Goal: Task Accomplishment & Management: Complete application form

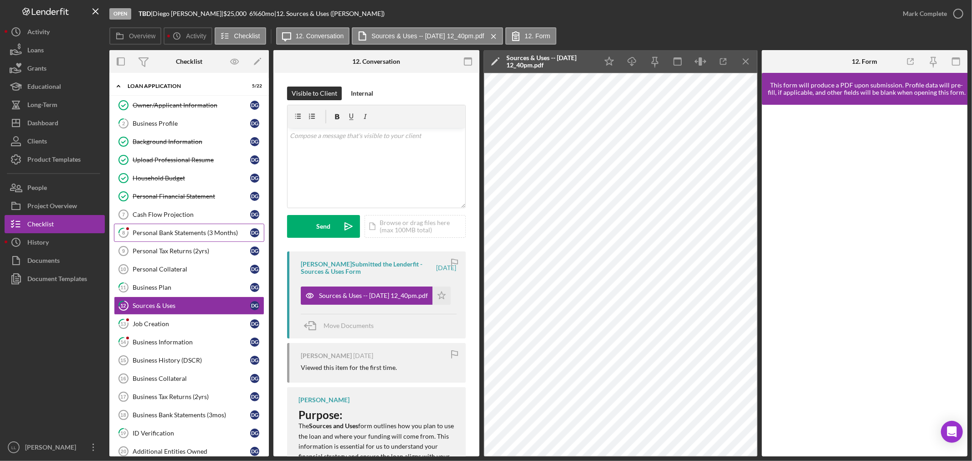
scroll to position [311, 0]
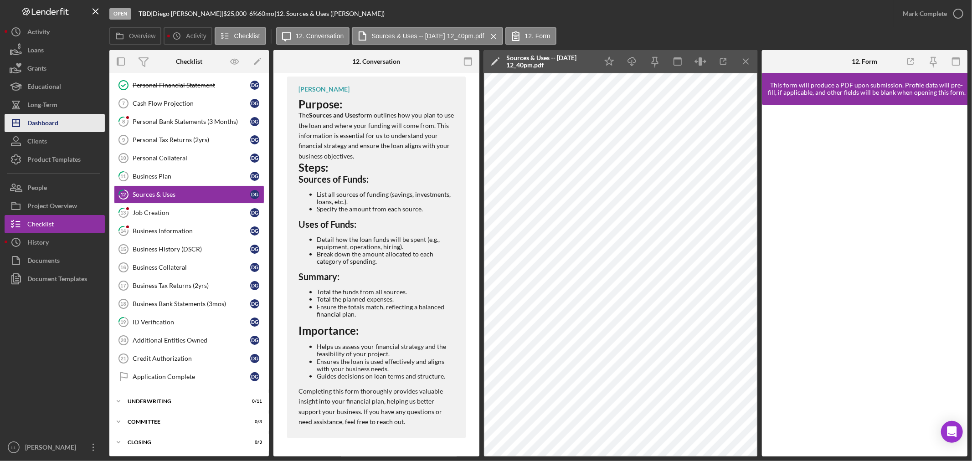
click at [55, 121] on div "Dashboard" at bounding box center [42, 124] width 31 height 20
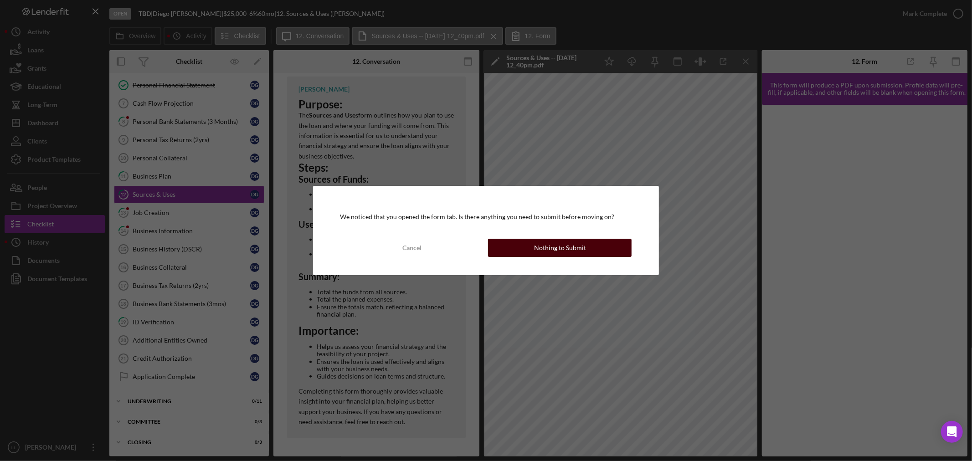
click at [548, 248] on div "Nothing to Submit" at bounding box center [560, 248] width 52 height 18
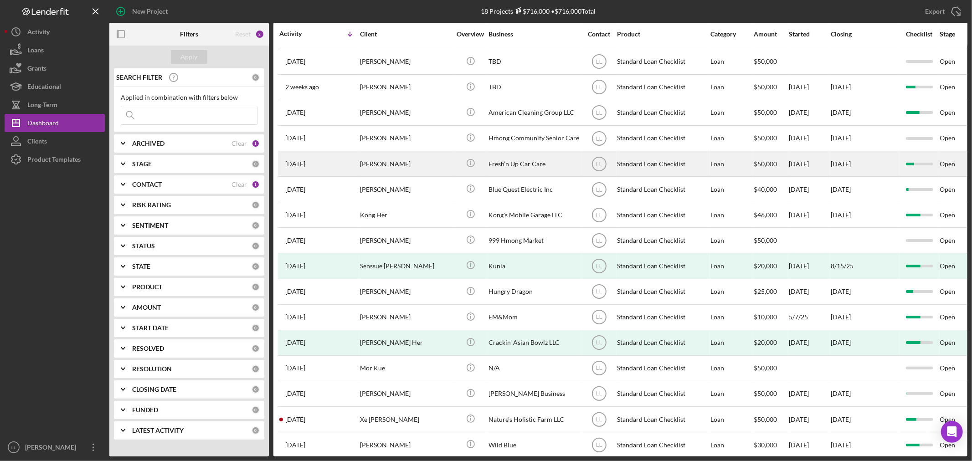
scroll to position [68, 0]
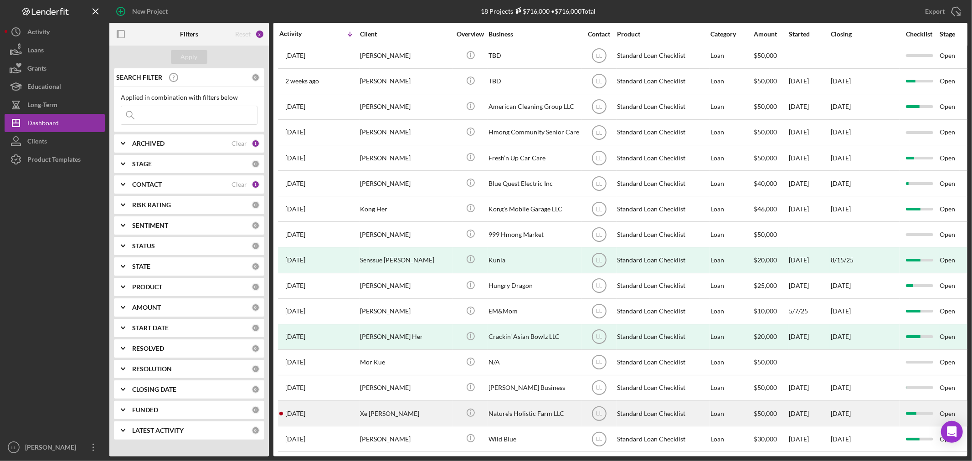
click at [415, 409] on div "Xe [PERSON_NAME]" at bounding box center [405, 413] width 91 height 24
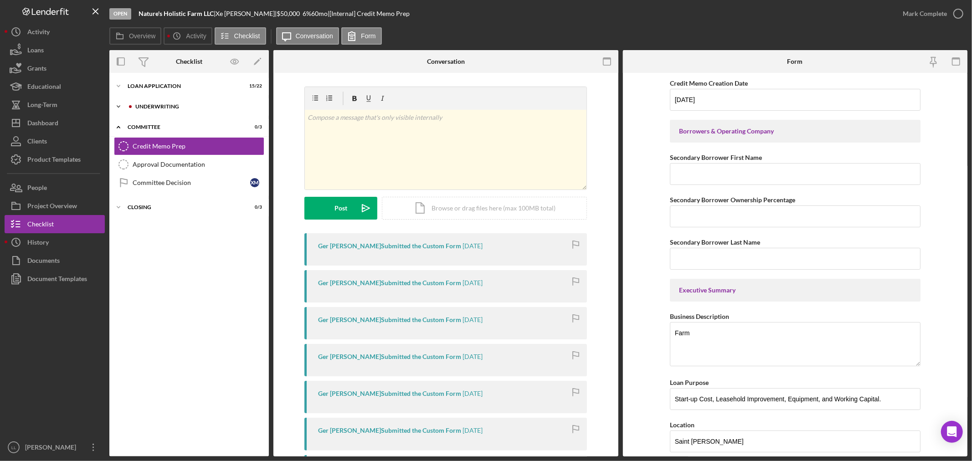
click at [142, 98] on div "Icon/Expander Underwriting 0 / 11" at bounding box center [188, 106] width 159 height 18
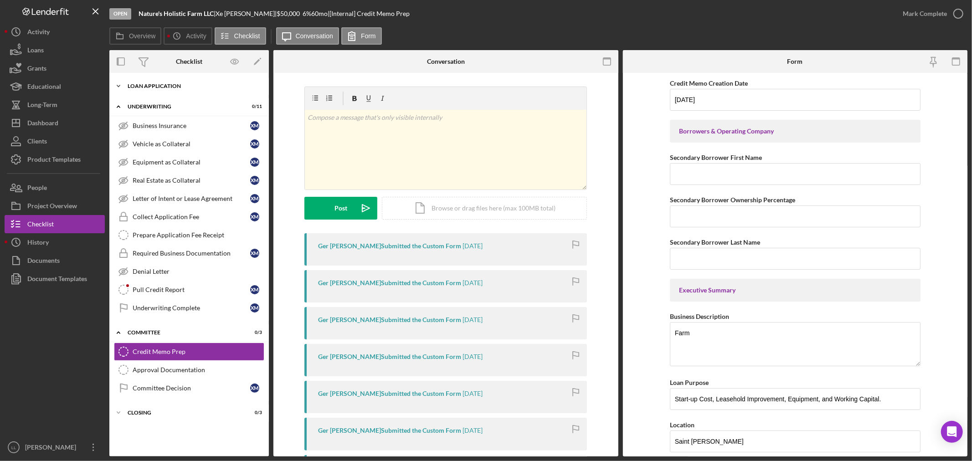
click at [136, 85] on div "Loan Application" at bounding box center [193, 85] width 130 height 5
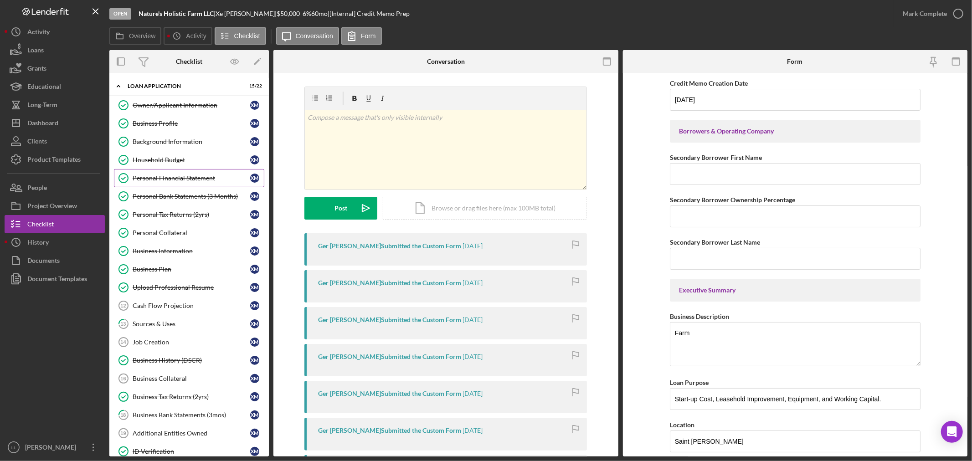
click at [169, 181] on div "Personal Financial Statement" at bounding box center [192, 177] width 118 height 7
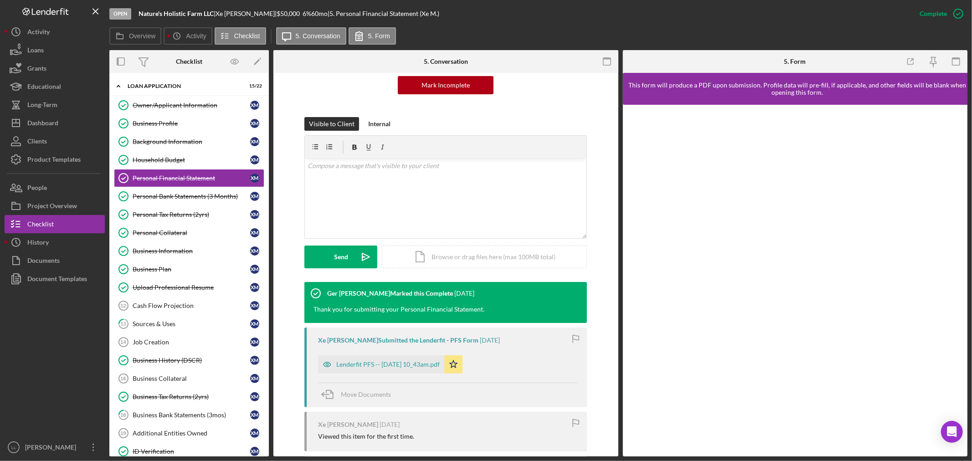
scroll to position [202, 0]
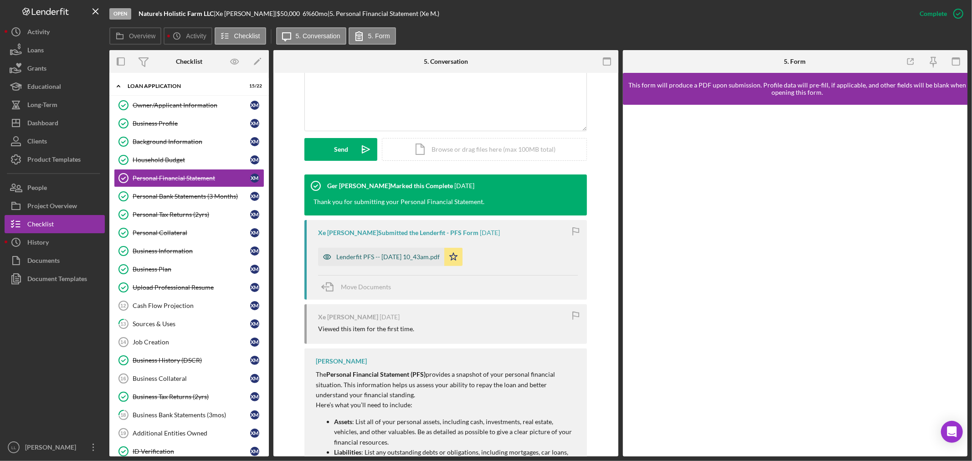
click at [397, 258] on div "Lenderfit PFS -- 2025-02-19 10_43am.pdf" at bounding box center [387, 256] width 103 height 7
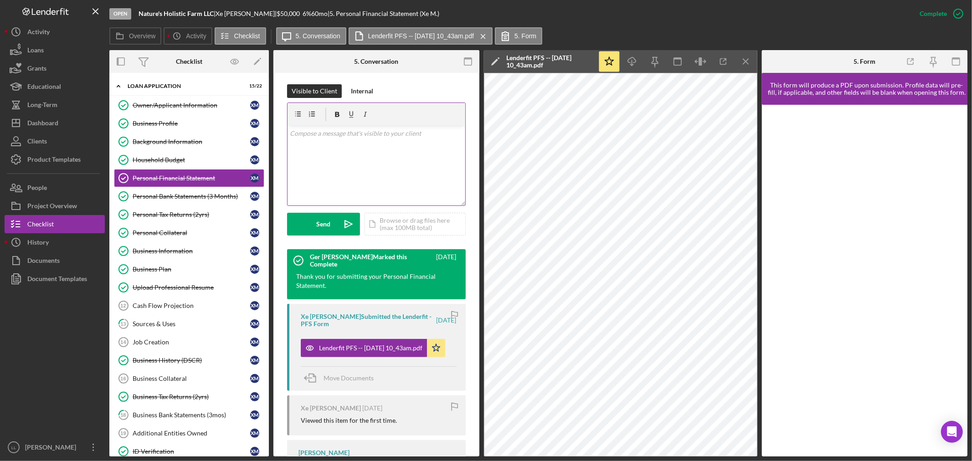
scroll to position [61, 0]
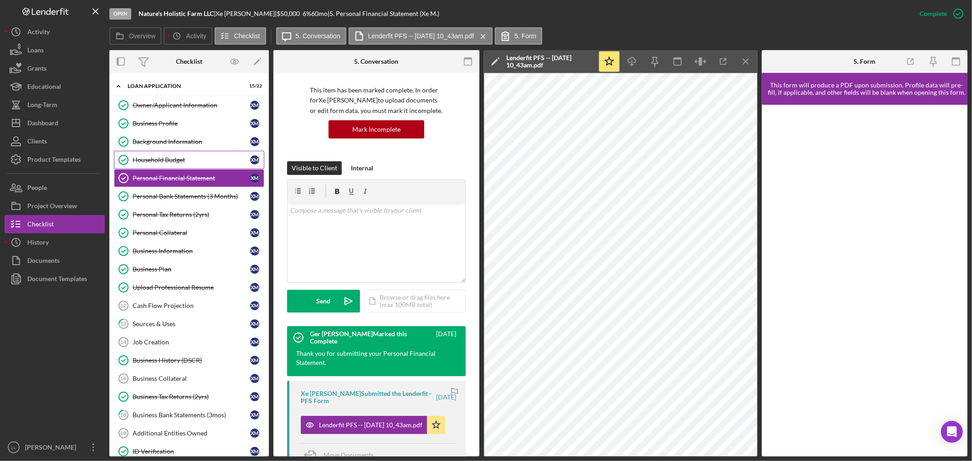
click at [185, 158] on div "Household Budget" at bounding box center [192, 159] width 118 height 7
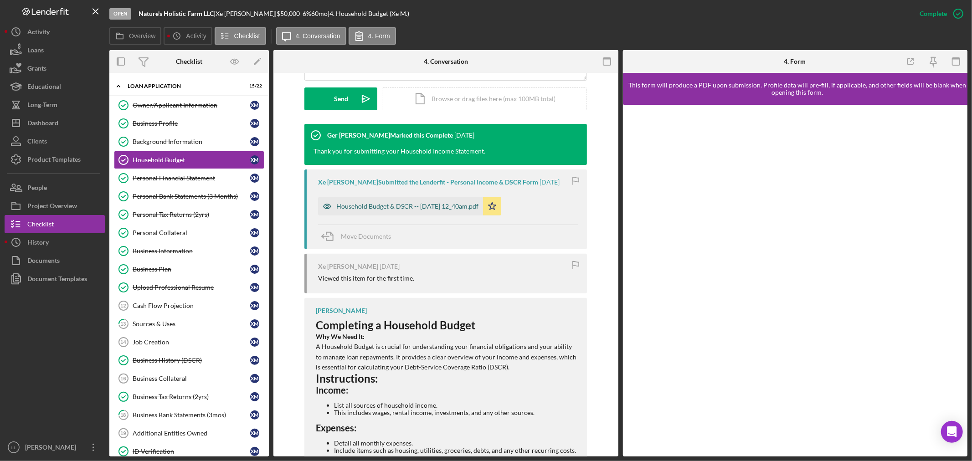
click at [436, 204] on div "Household Budget & DSCR -- 2025-02-19 12_40am.pdf" at bounding box center [407, 206] width 142 height 7
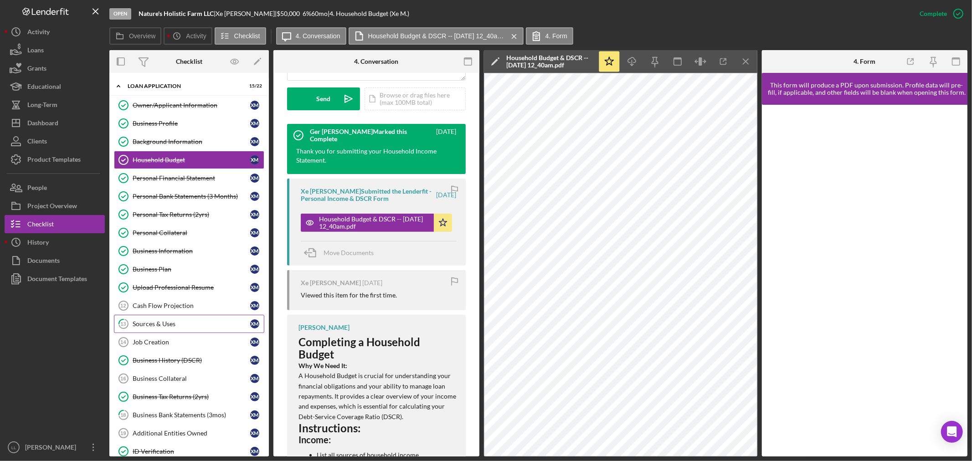
click at [167, 322] on div "Sources & Uses" at bounding box center [192, 323] width 118 height 7
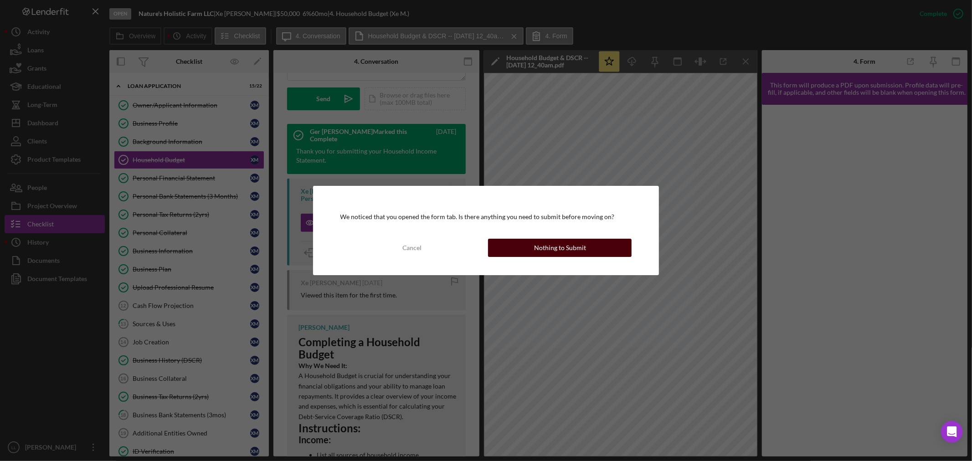
click at [547, 241] on div "Nothing to Submit" at bounding box center [560, 248] width 52 height 18
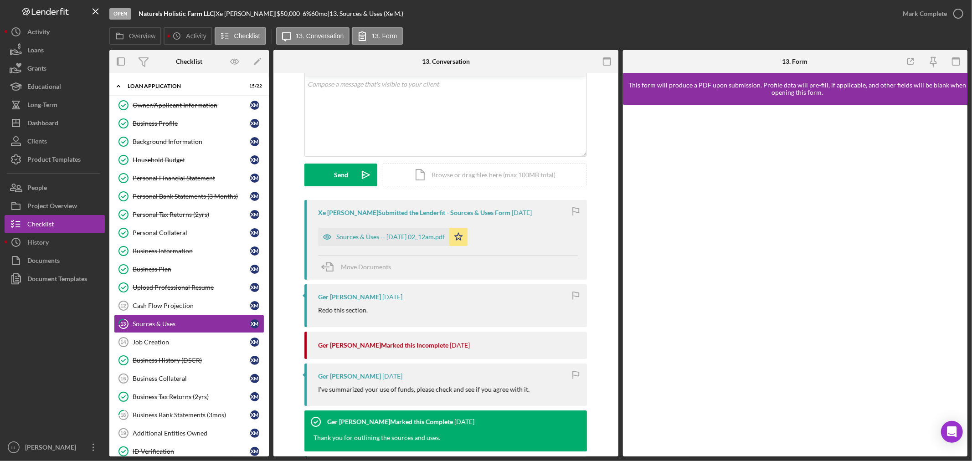
scroll to position [152, 0]
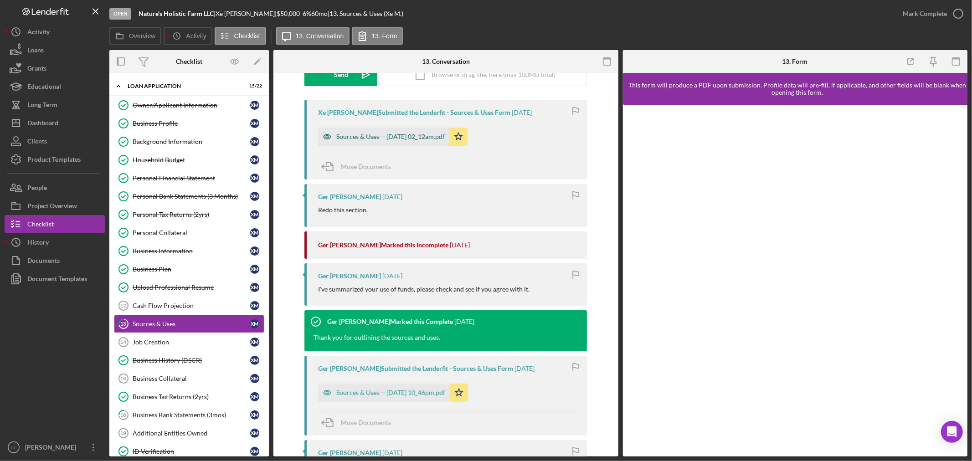
click at [390, 138] on div "Sources & Uses -- 2025-08-07 02_12am.pdf" at bounding box center [390, 136] width 108 height 7
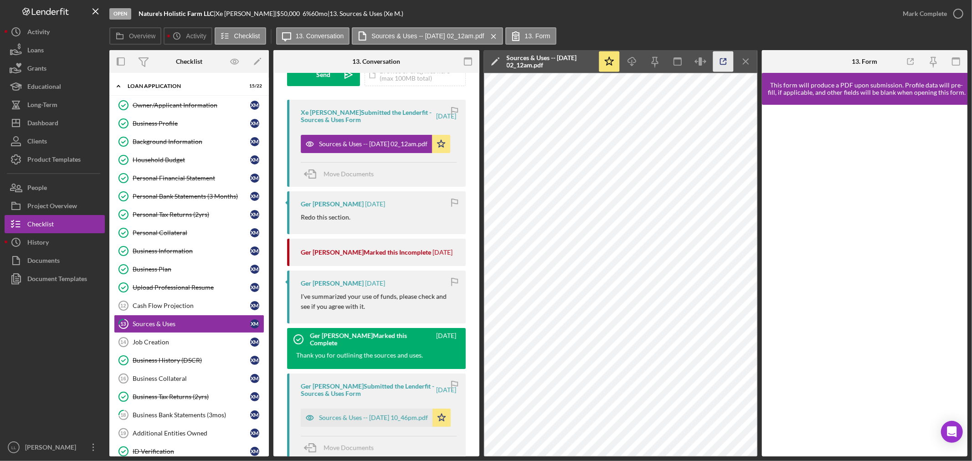
click at [723, 64] on icon "button" at bounding box center [723, 62] width 6 height 6
click at [185, 211] on div "Personal Tax Returns (2yrs)" at bounding box center [192, 214] width 118 height 7
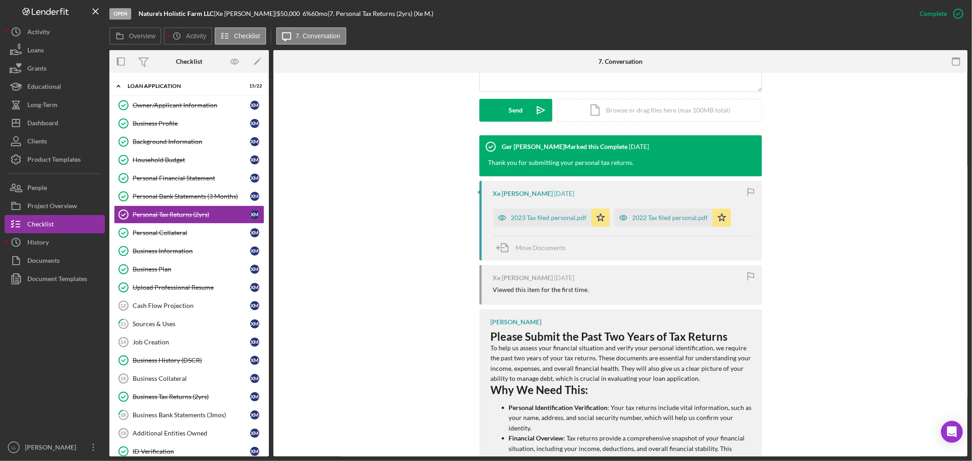
scroll to position [253, 0]
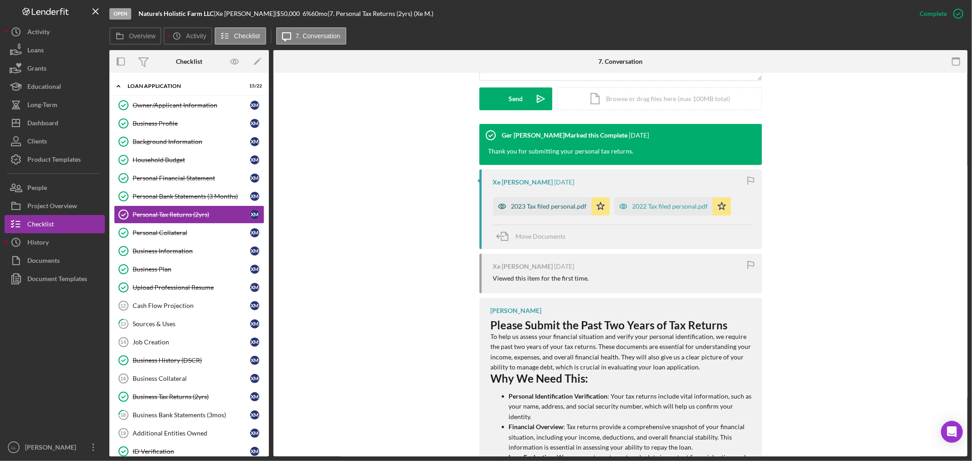
click at [552, 201] on div "2023 Tax filed personal.pdf" at bounding box center [542, 206] width 98 height 18
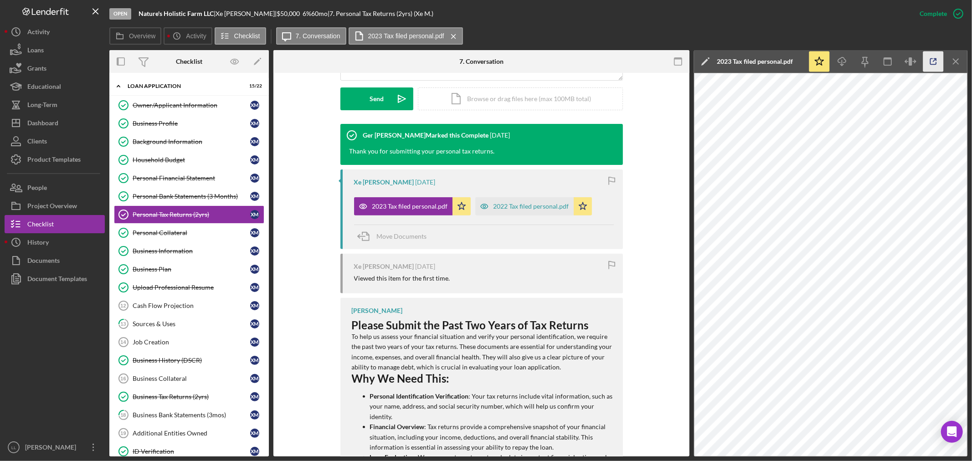
click at [937, 62] on icon "button" at bounding box center [933, 61] width 20 height 20
click at [512, 210] on div "2022 Tax filed personal.pdf" at bounding box center [531, 206] width 76 height 7
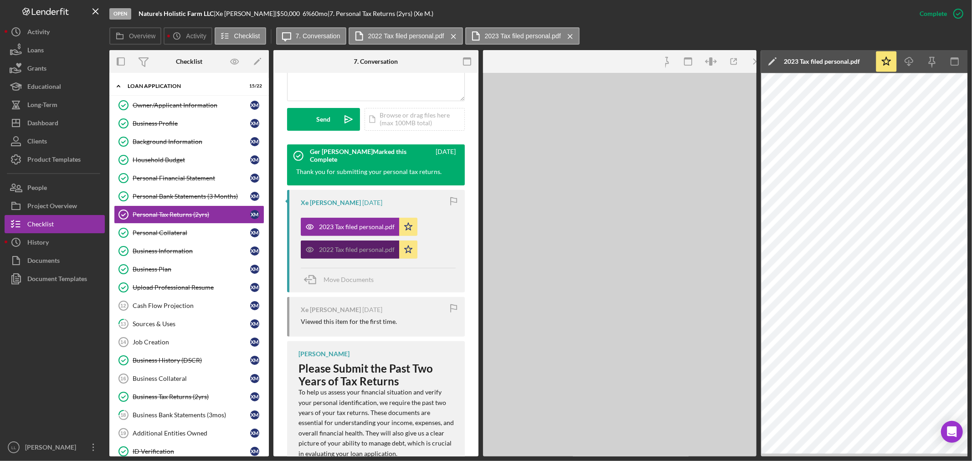
scroll to position [263, 0]
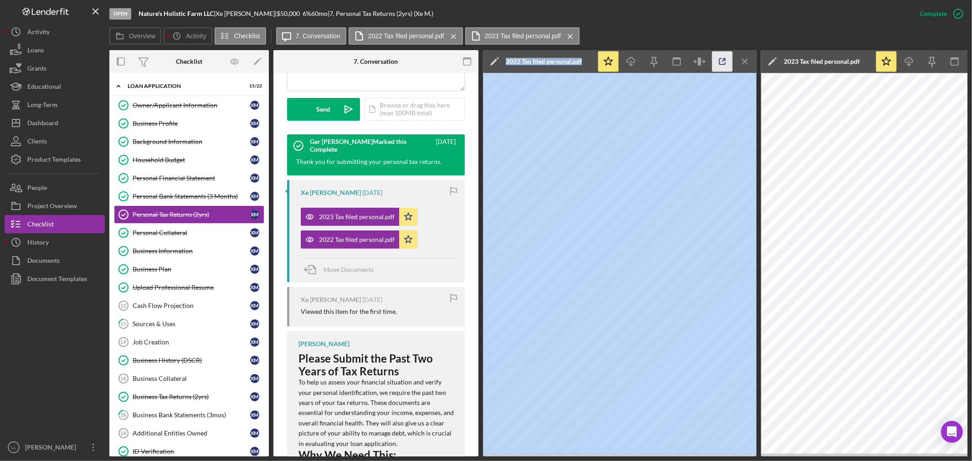
click at [724, 61] on icon "button" at bounding box center [722, 61] width 20 height 20
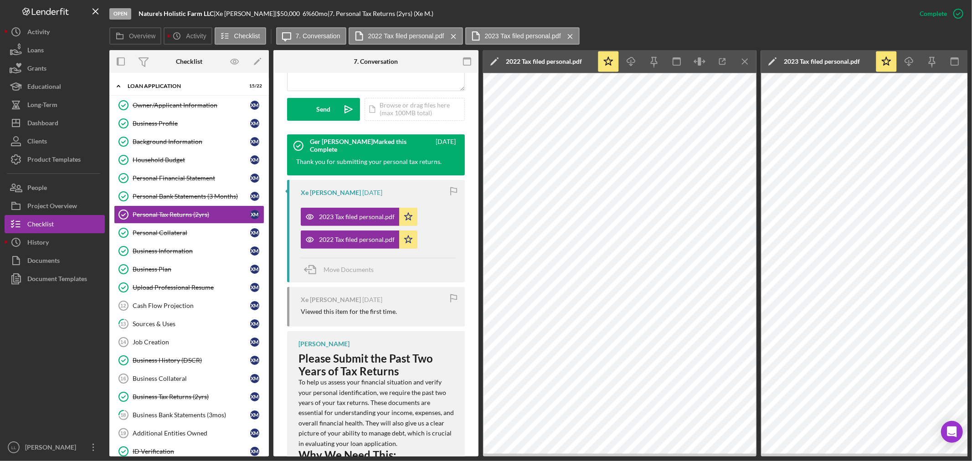
click at [448, 258] on div "Move Documents" at bounding box center [378, 270] width 155 height 25
click at [183, 176] on div "Personal Financial Statement" at bounding box center [192, 177] width 118 height 7
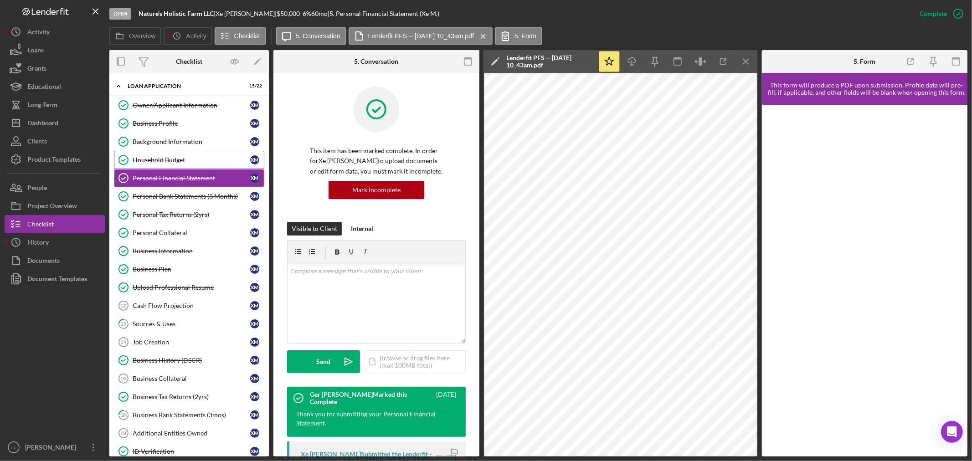
click at [172, 158] on div "Household Budget" at bounding box center [192, 159] width 118 height 7
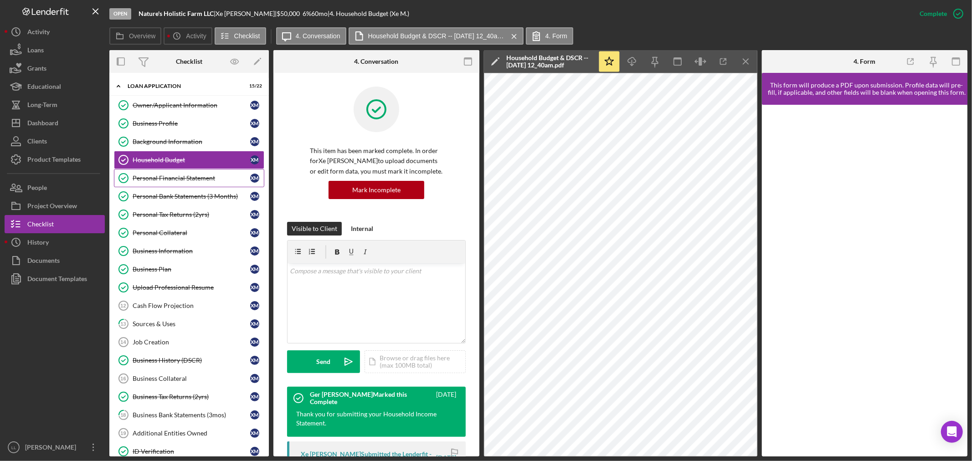
click at [159, 179] on div "Personal Financial Statement" at bounding box center [192, 177] width 118 height 7
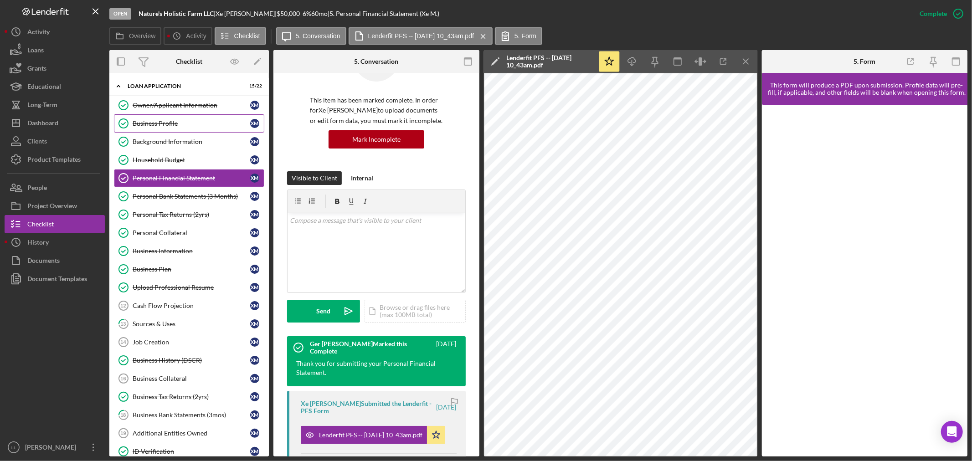
click at [185, 124] on div "Business Profile" at bounding box center [192, 123] width 118 height 7
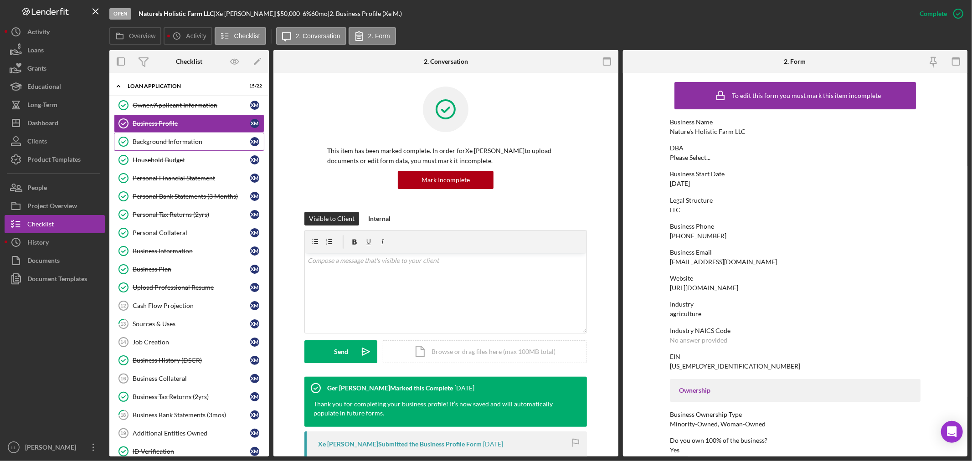
click at [165, 136] on link "Background Information Background Information X M" at bounding box center [189, 142] width 150 height 18
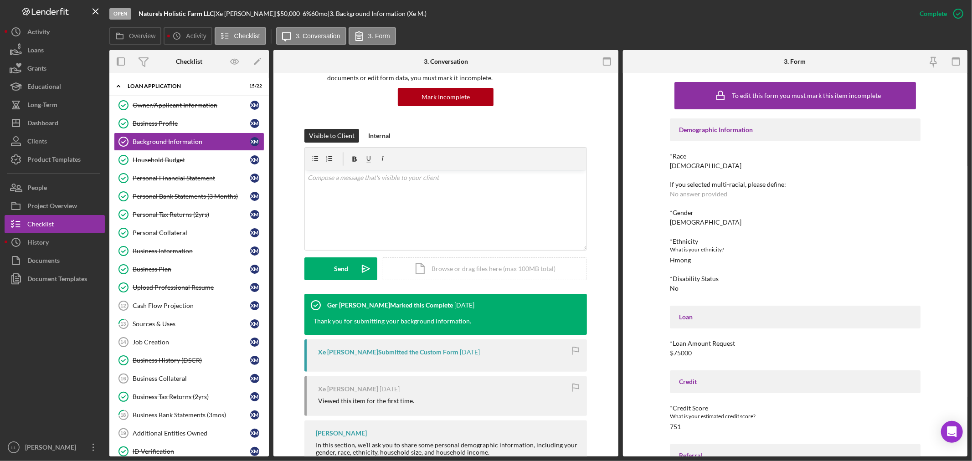
scroll to position [156, 0]
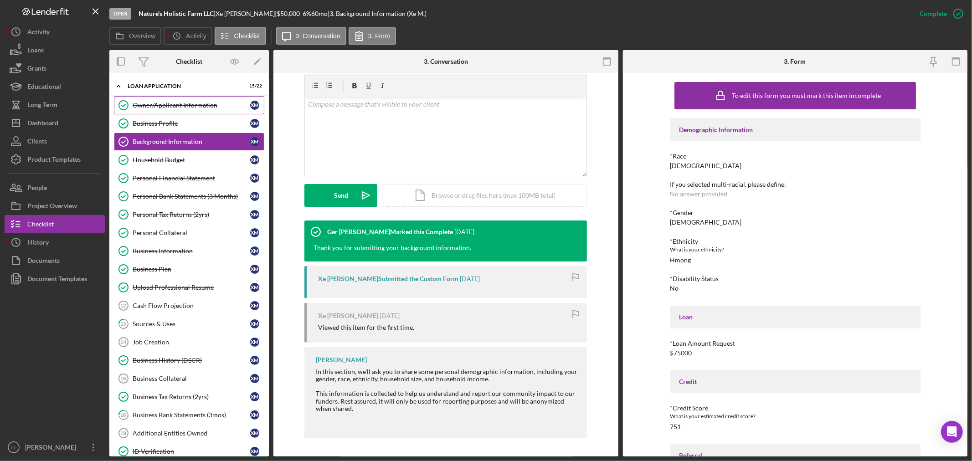
click at [165, 111] on link "Owner/Applicant Information Owner/Applicant Information X M" at bounding box center [189, 105] width 150 height 18
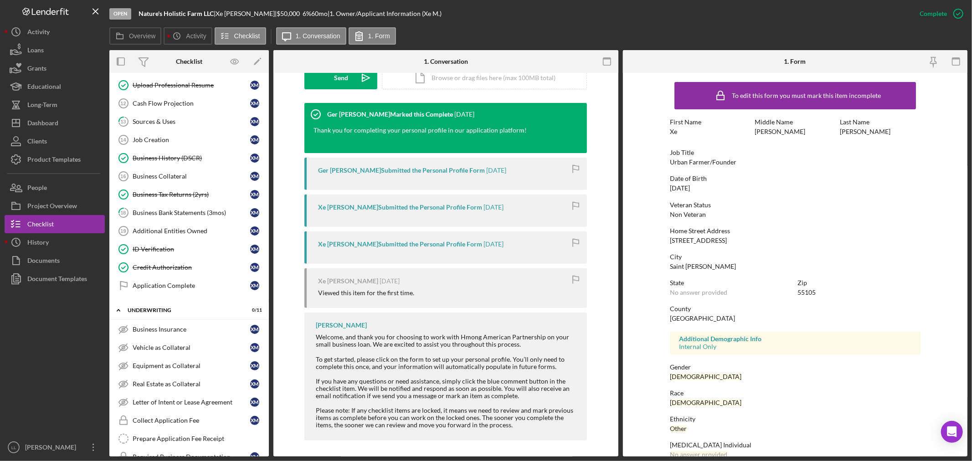
scroll to position [276, 0]
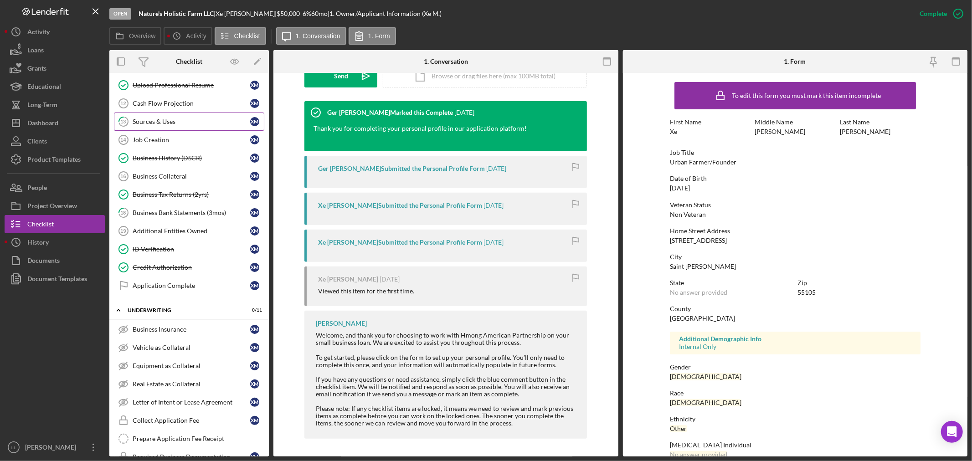
click at [184, 120] on div "Sources & Uses" at bounding box center [192, 121] width 118 height 7
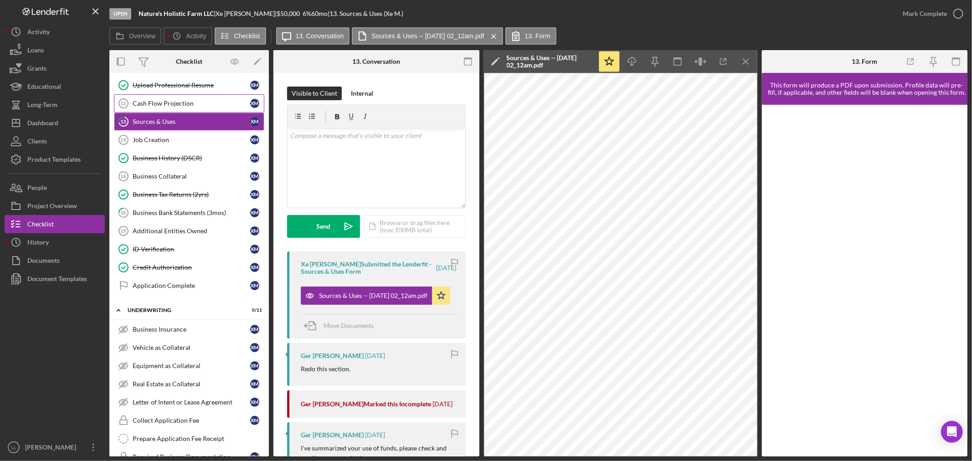
click at [189, 107] on div "Cash Flow Projection" at bounding box center [192, 103] width 118 height 7
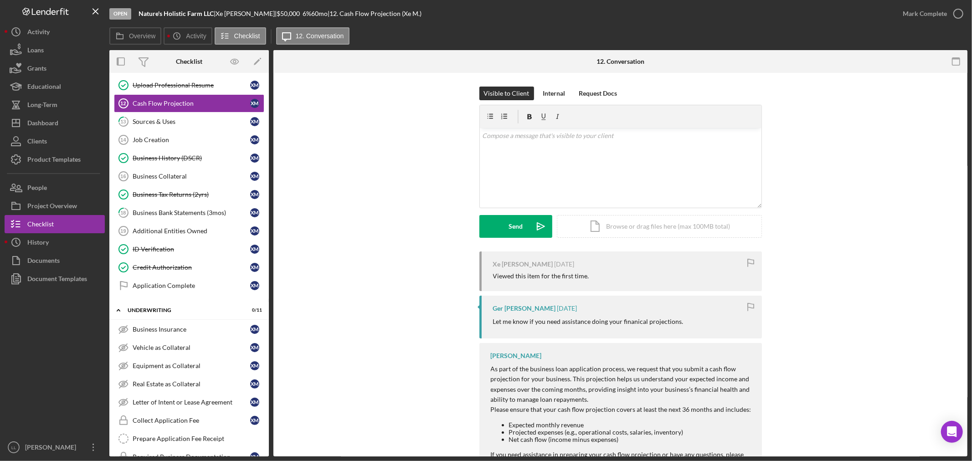
click at [379, 158] on div "Visible to Client Internal Request Docs v Color teal Color pink Remove color Ad…" at bounding box center [620, 169] width 666 height 165
click at [174, 134] on link "Job Creation 14 Job Creation X M" at bounding box center [189, 140] width 150 height 18
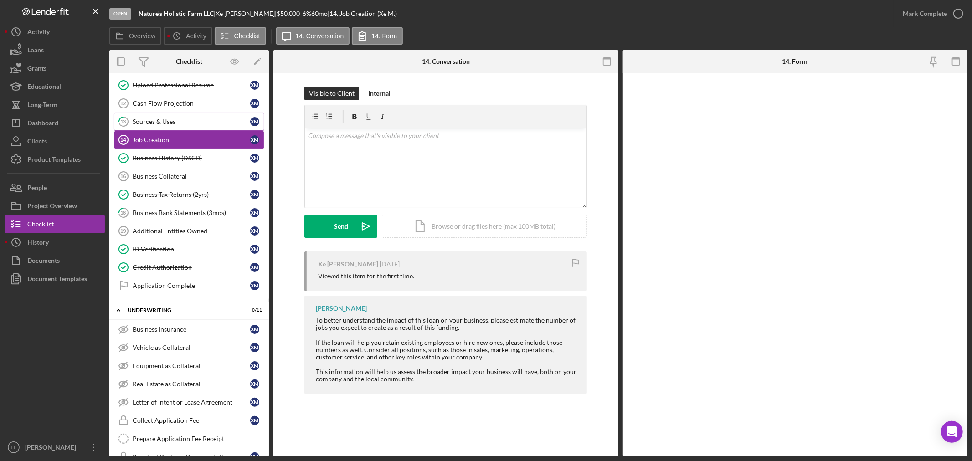
click at [170, 121] on div "Sources & Uses" at bounding box center [192, 121] width 118 height 7
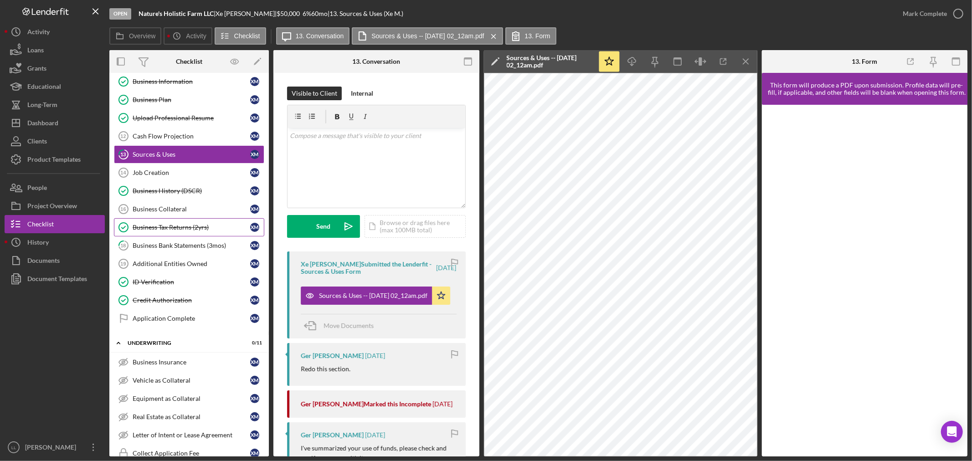
scroll to position [152, 0]
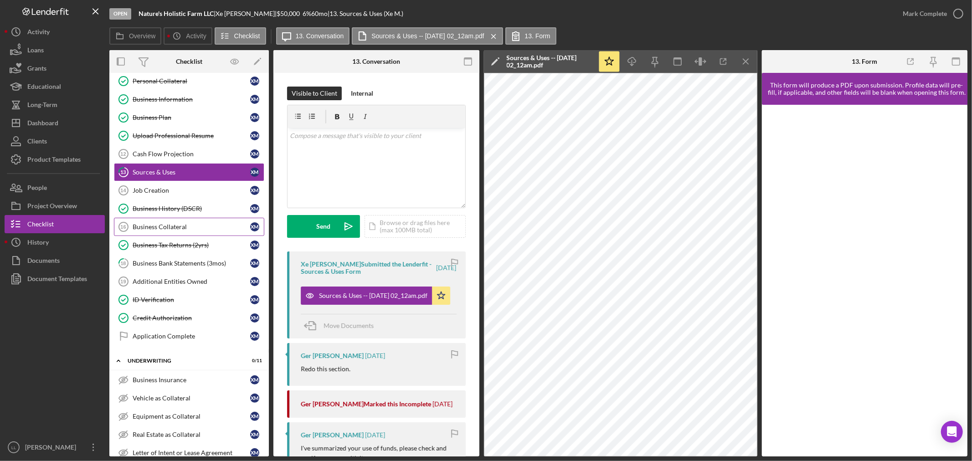
click at [184, 233] on link "Business Collateral 16 Business Collateral X M" at bounding box center [189, 227] width 150 height 18
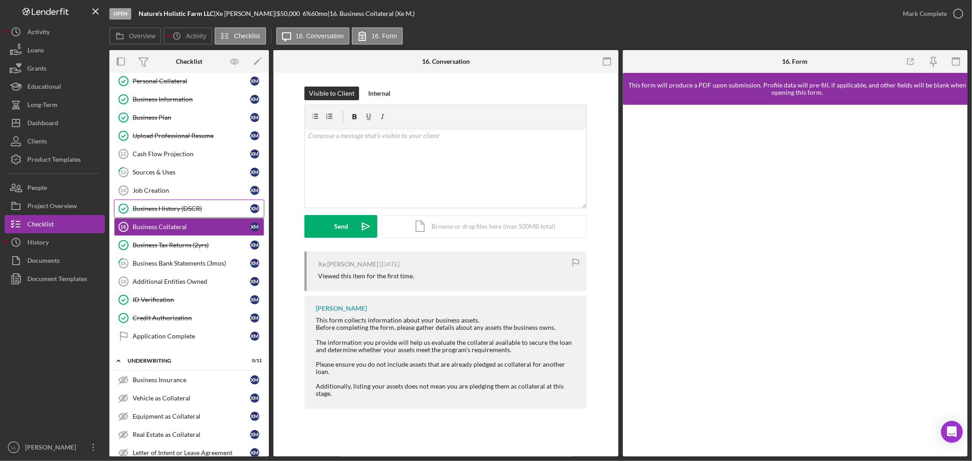
click at [181, 202] on link "Business History (DSCR) Business History (DSCR) X M" at bounding box center [189, 209] width 150 height 18
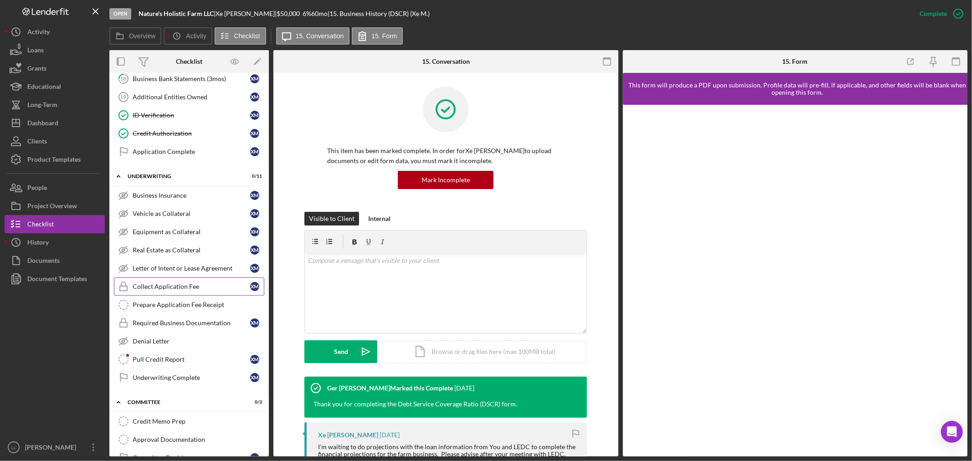
scroll to position [379, 0]
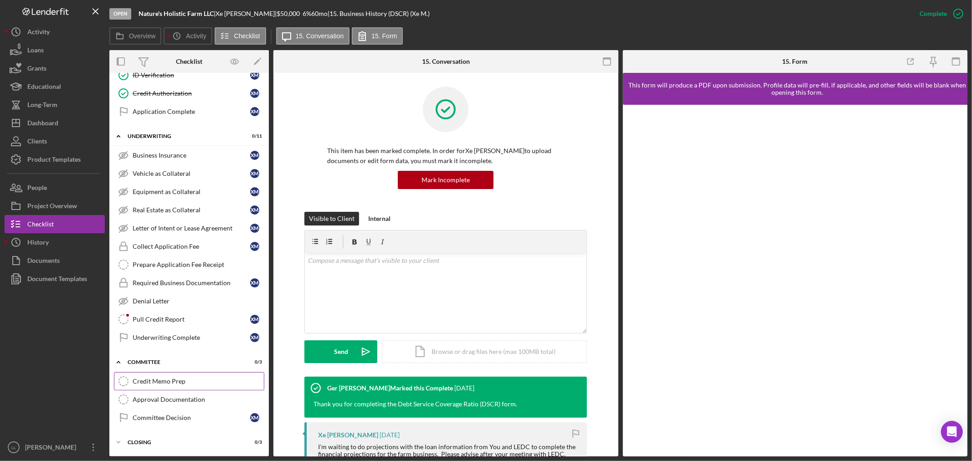
click at [157, 384] on div "Credit Memo Prep" at bounding box center [198, 381] width 131 height 7
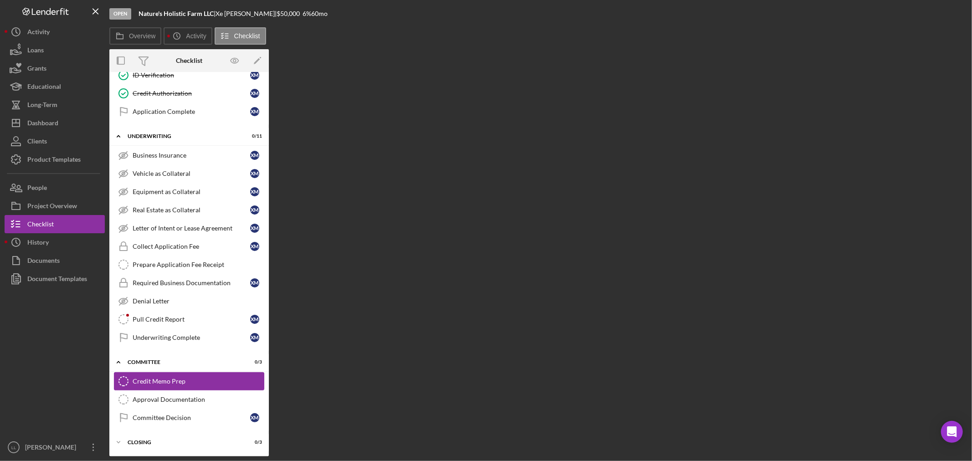
scroll to position [379, 0]
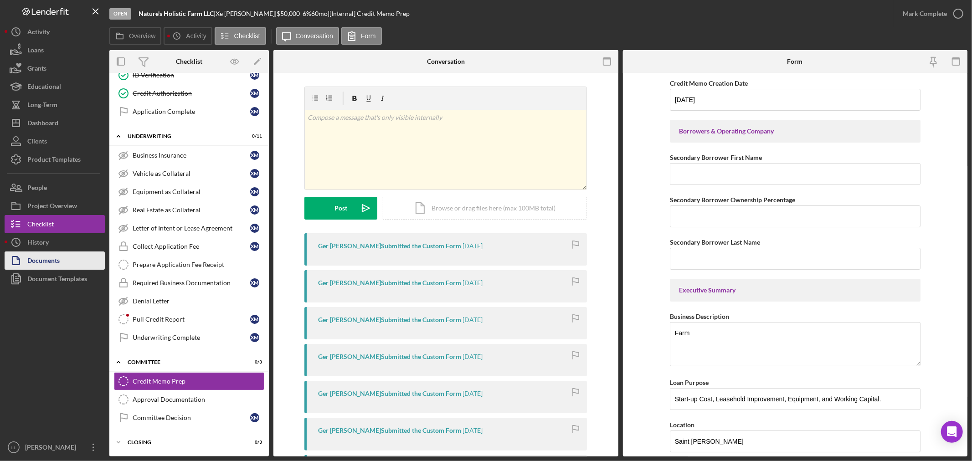
click at [62, 255] on button "Documents" at bounding box center [55, 260] width 100 height 18
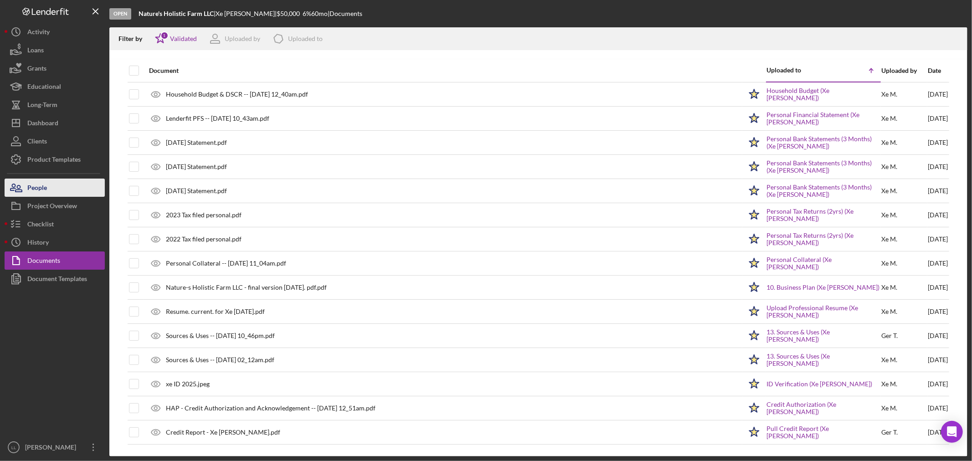
click at [38, 183] on div "People" at bounding box center [37, 189] width 20 height 20
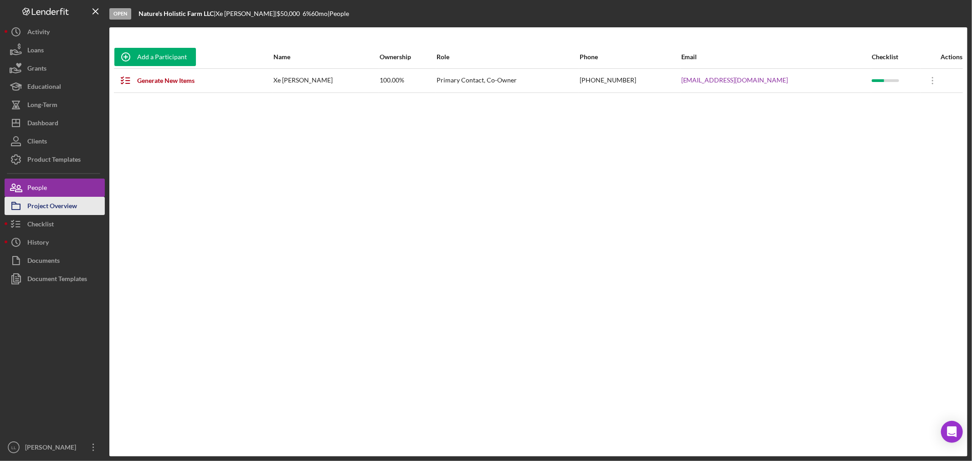
click at [42, 205] on div "Project Overview" at bounding box center [52, 207] width 50 height 20
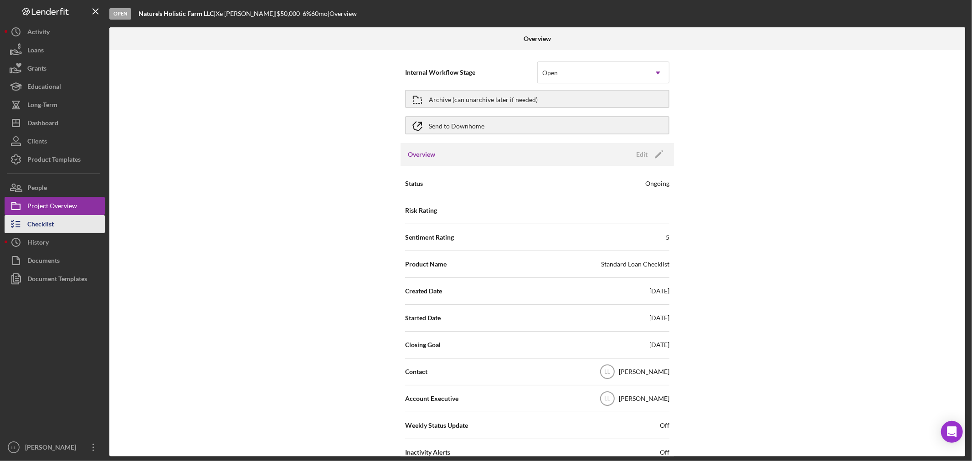
click at [49, 226] on div "Checklist" at bounding box center [40, 225] width 26 height 20
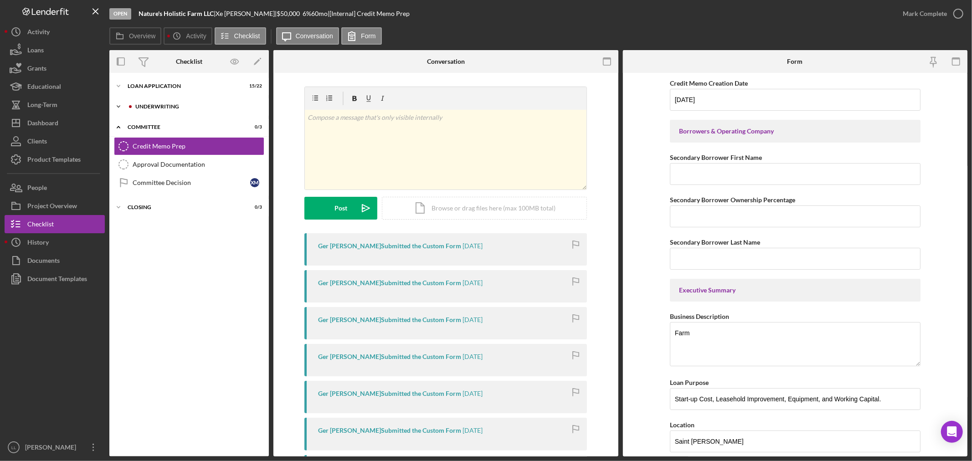
click at [167, 101] on div "Icon/Expander Underwriting 0 / 11" at bounding box center [188, 106] width 159 height 18
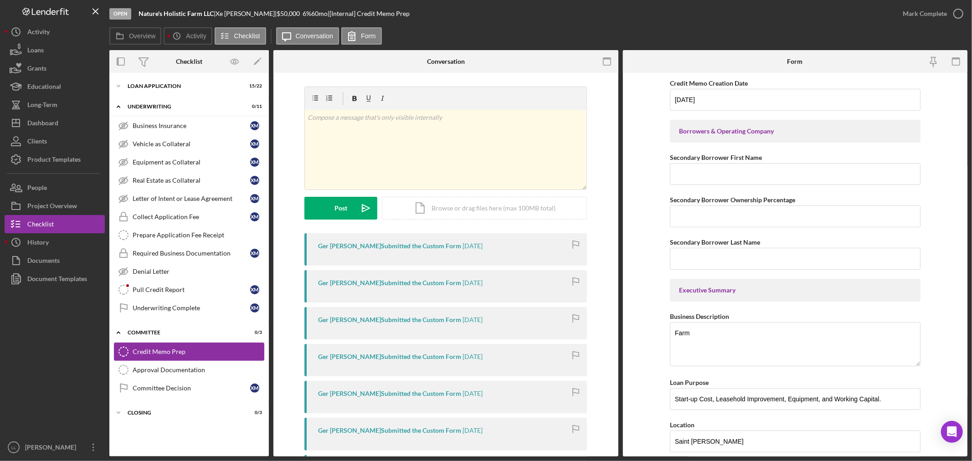
click at [174, 354] on div "Credit Memo Prep" at bounding box center [198, 351] width 131 height 7
click at [176, 353] on div "Credit Memo Prep" at bounding box center [198, 351] width 131 height 7
click at [157, 87] on div "Loan Application" at bounding box center [193, 85] width 130 height 5
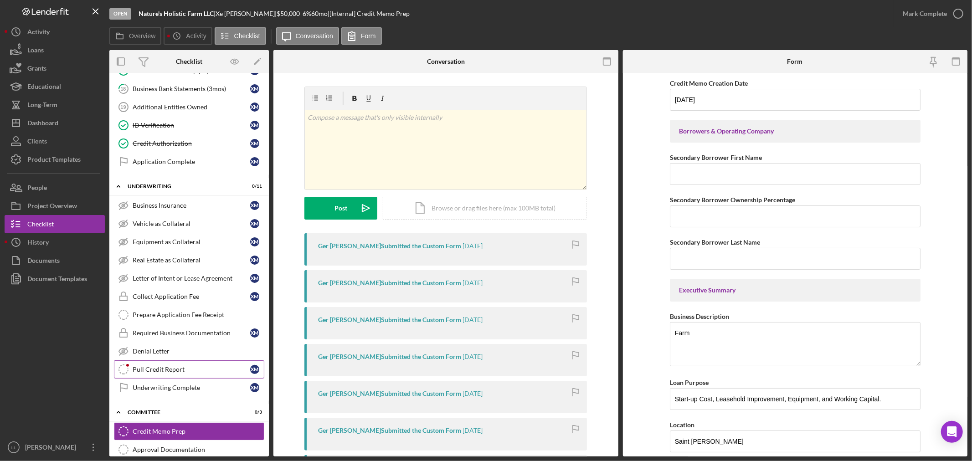
scroll to position [379, 0]
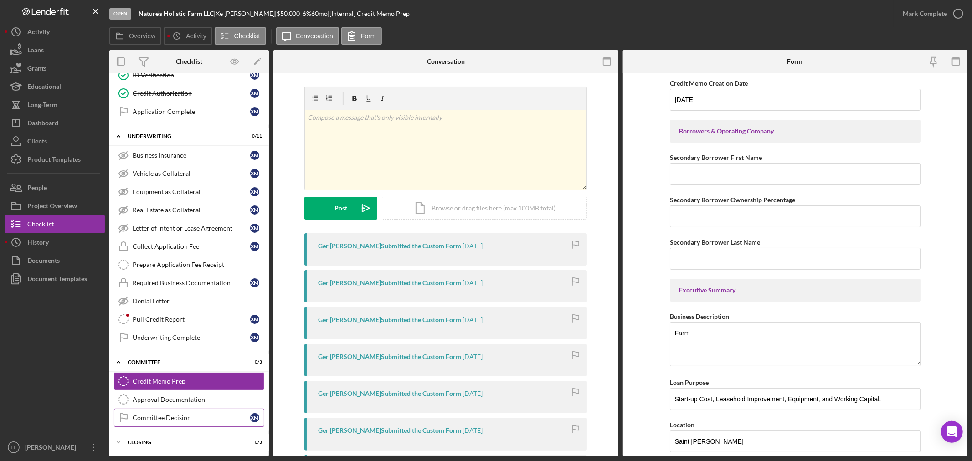
click at [161, 414] on link "Committee Decision Committee Decision X M" at bounding box center [189, 418] width 150 height 18
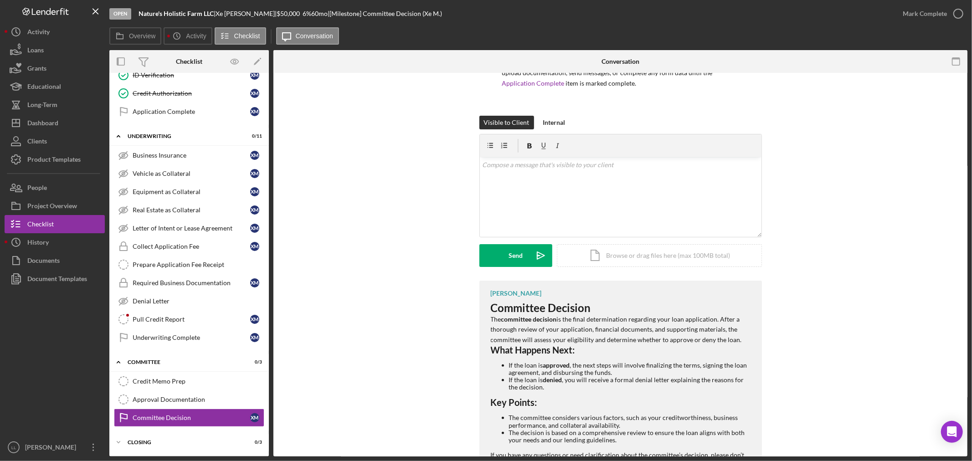
scroll to position [131, 0]
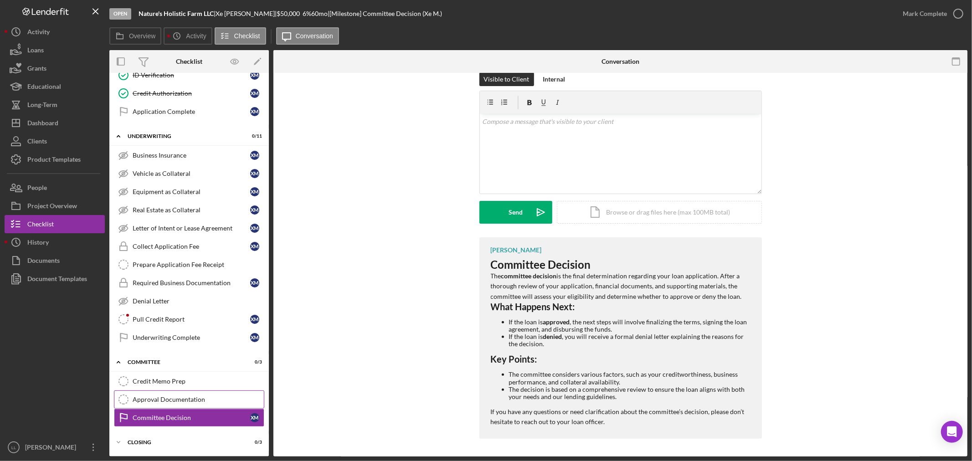
click at [185, 403] on div "Approval Documentation" at bounding box center [198, 399] width 131 height 7
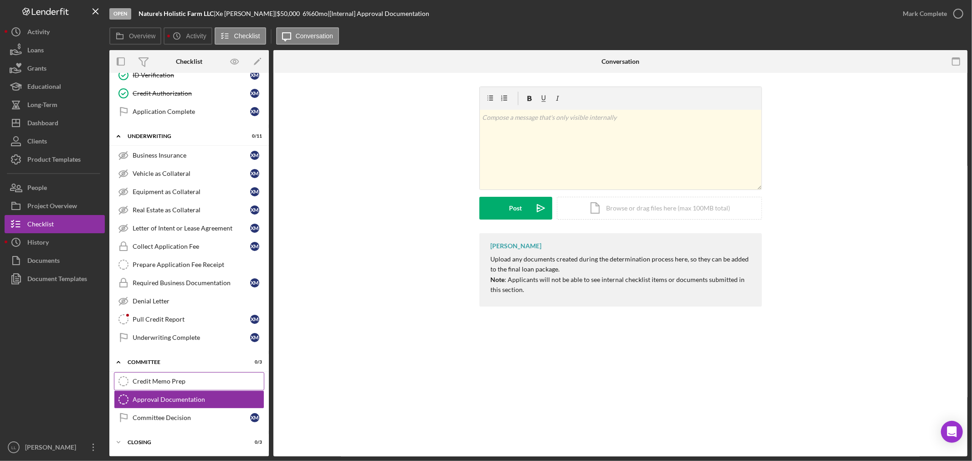
scroll to position [379, 0]
click at [171, 384] on div "Credit Memo Prep" at bounding box center [198, 381] width 131 height 7
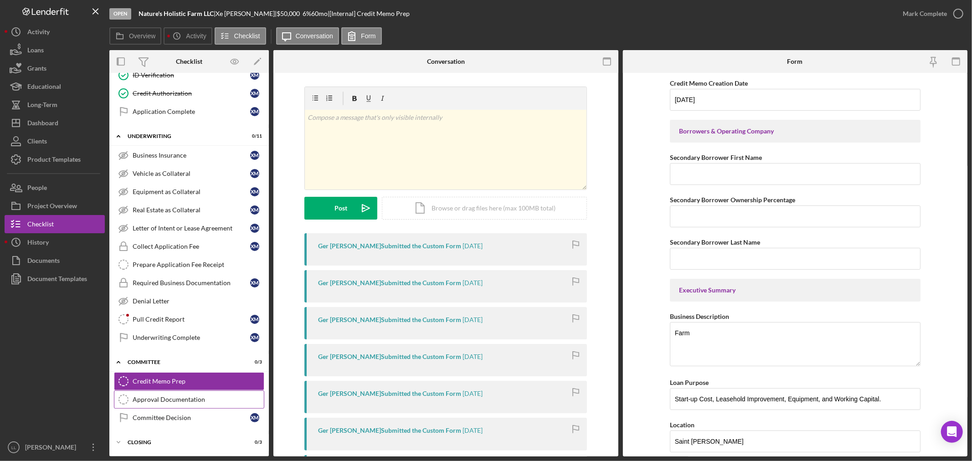
click at [181, 390] on link "Approval Documentation Approval Documentation" at bounding box center [189, 399] width 150 height 18
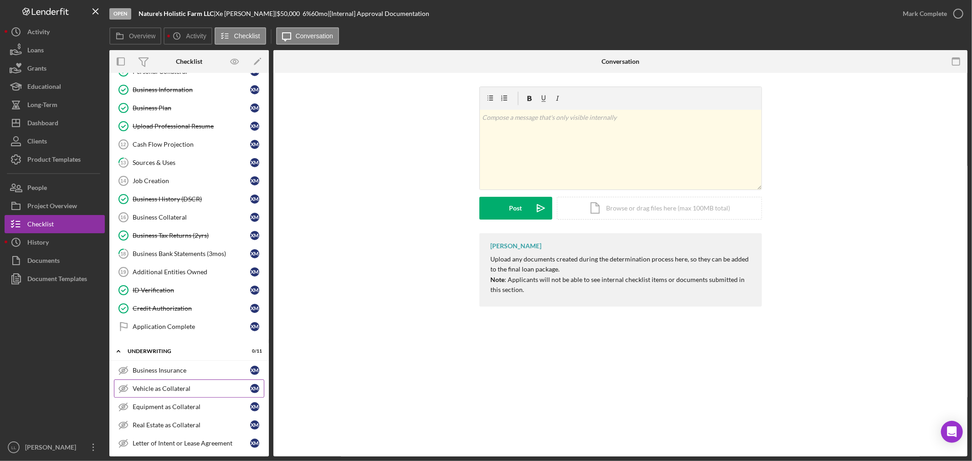
scroll to position [202, 0]
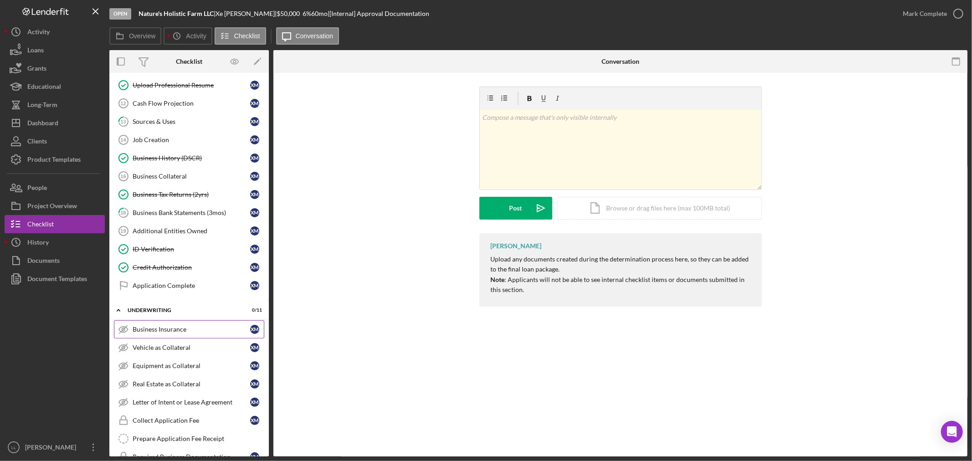
click at [166, 330] on div "Business Insurance" at bounding box center [192, 329] width 118 height 7
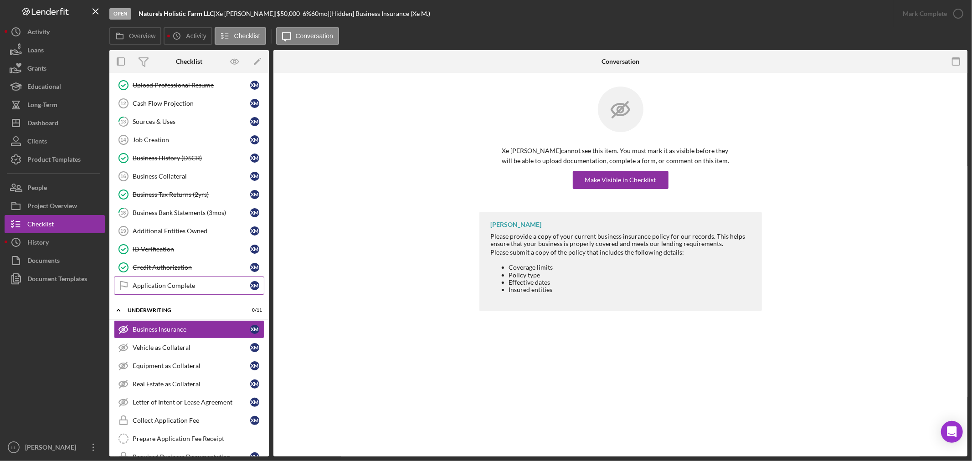
click at [157, 288] on div "Application Complete" at bounding box center [192, 285] width 118 height 7
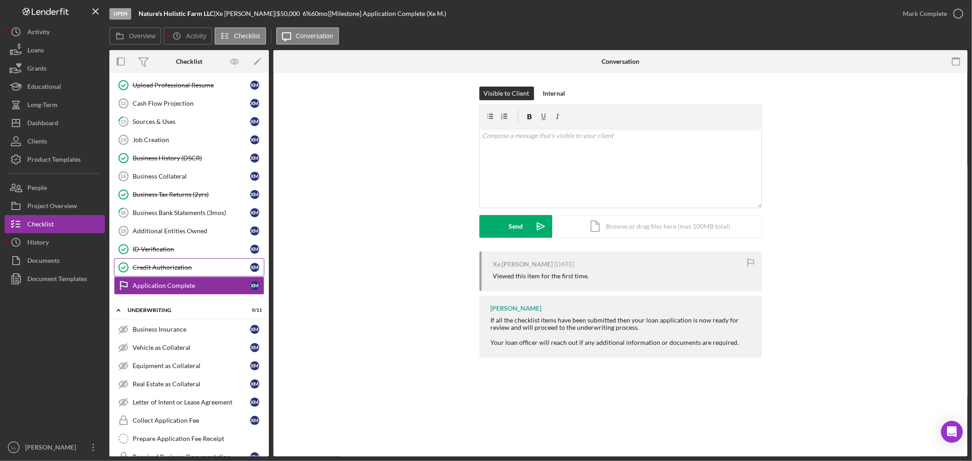
click at [169, 273] on link "Credit Authorization Credit Authorization X M" at bounding box center [189, 267] width 150 height 18
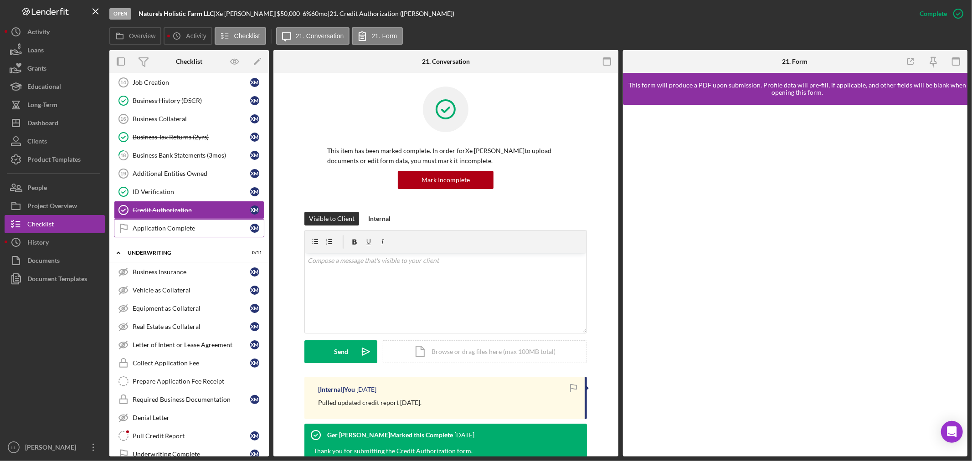
scroll to position [379, 0]
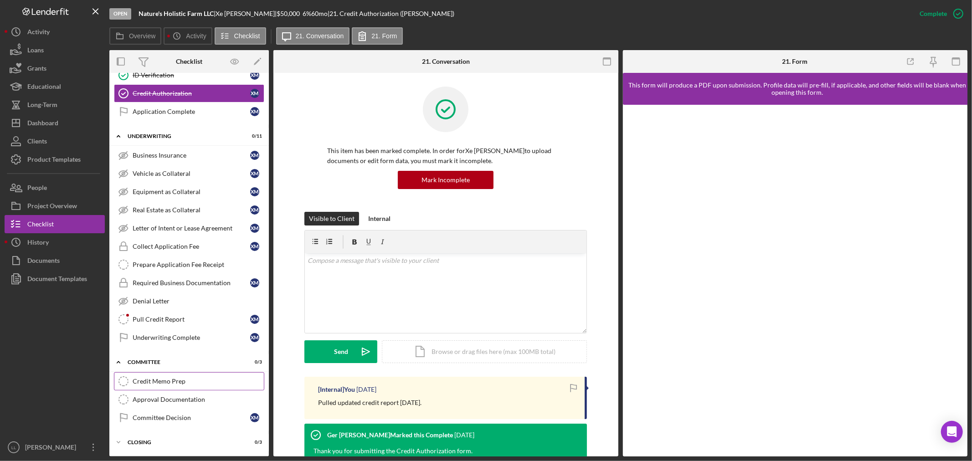
click at [170, 378] on div "Credit Memo Prep" at bounding box center [198, 381] width 131 height 7
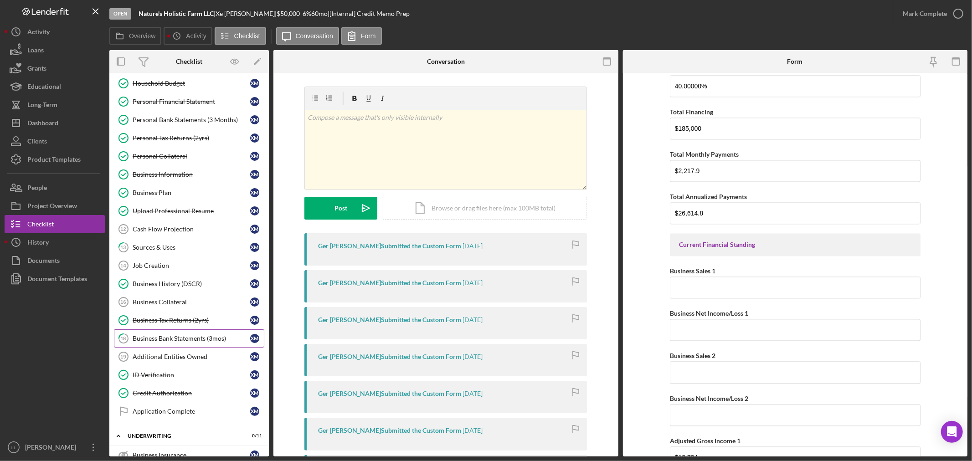
scroll to position [76, 0]
click at [175, 242] on link "13 Sources & Uses X M" at bounding box center [189, 248] width 150 height 18
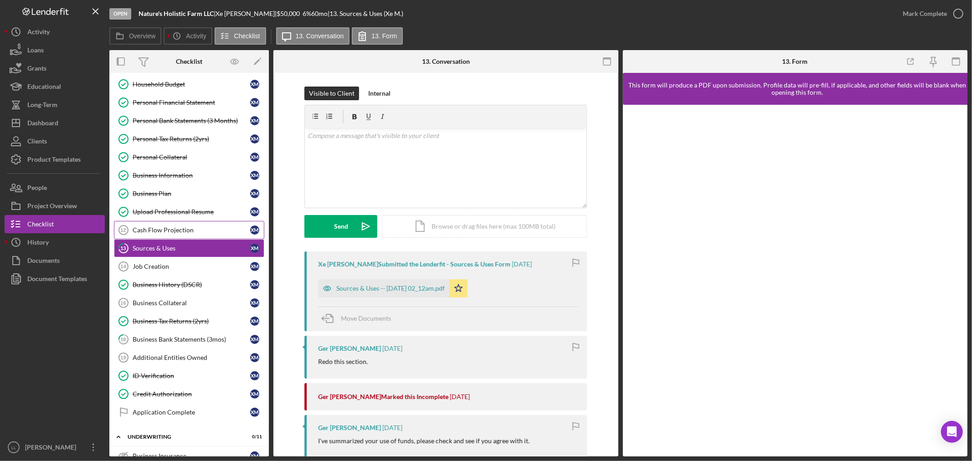
click at [171, 231] on div "Cash Flow Projection" at bounding box center [192, 229] width 118 height 7
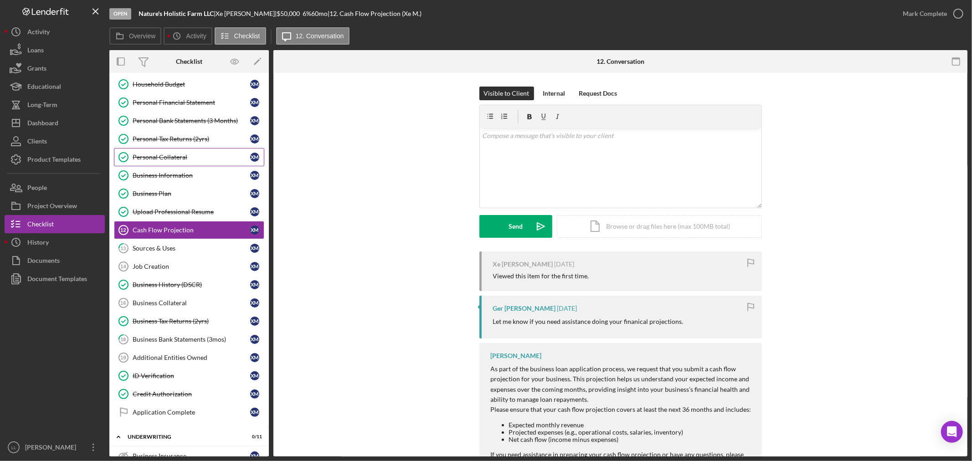
click at [173, 159] on div "Personal Collateral" at bounding box center [192, 157] width 118 height 7
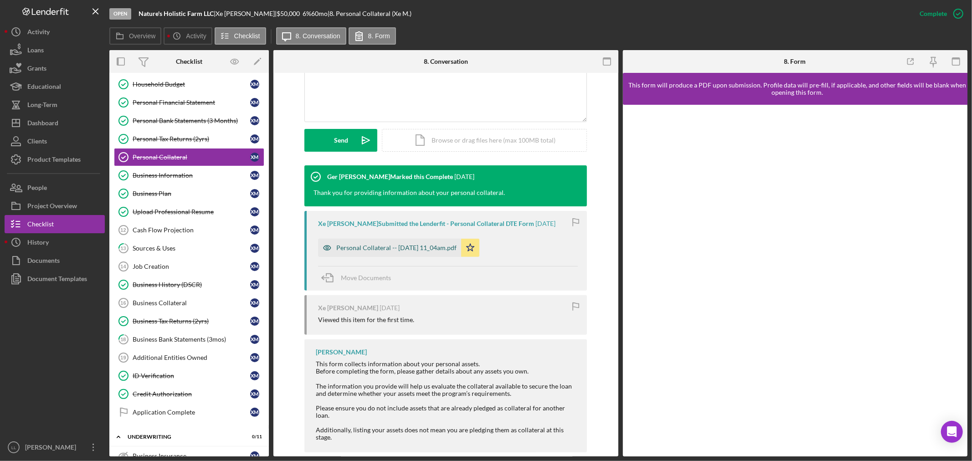
click at [430, 246] on div "Personal Collateral -- [DATE] 11_04am.pdf" at bounding box center [396, 247] width 120 height 7
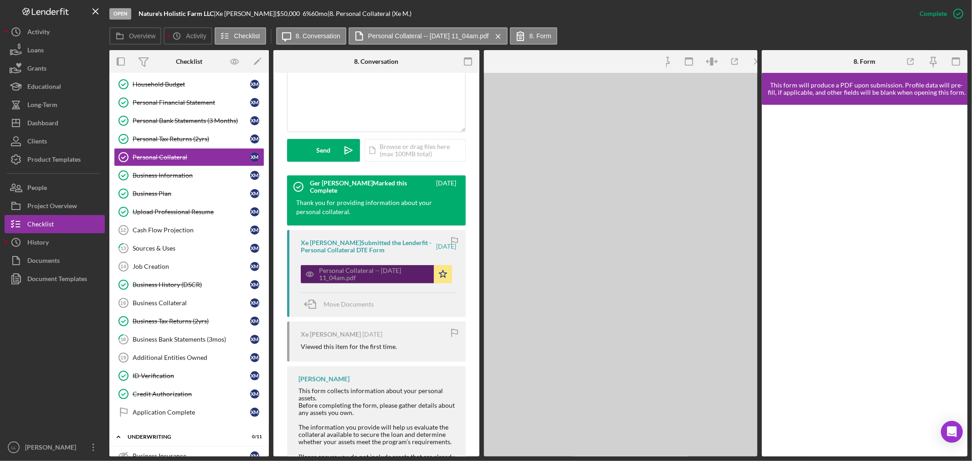
scroll to position [221, 0]
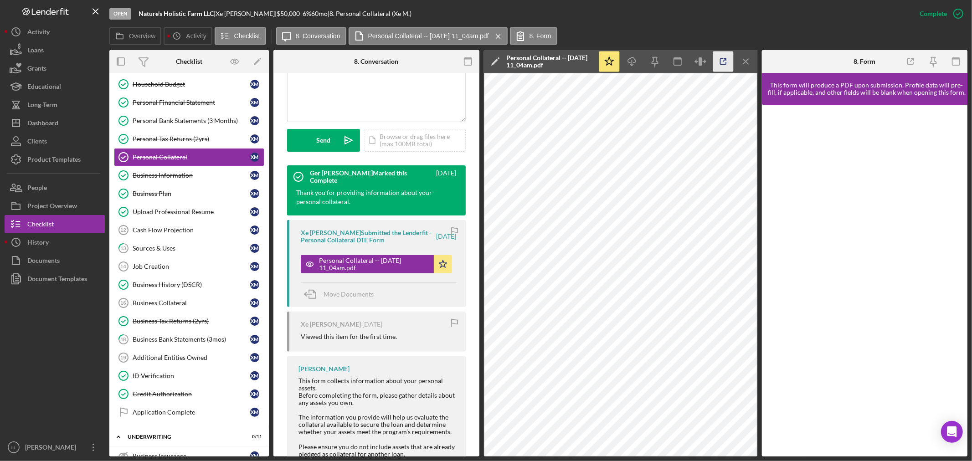
click at [722, 62] on icon "button" at bounding box center [722, 61] width 20 height 20
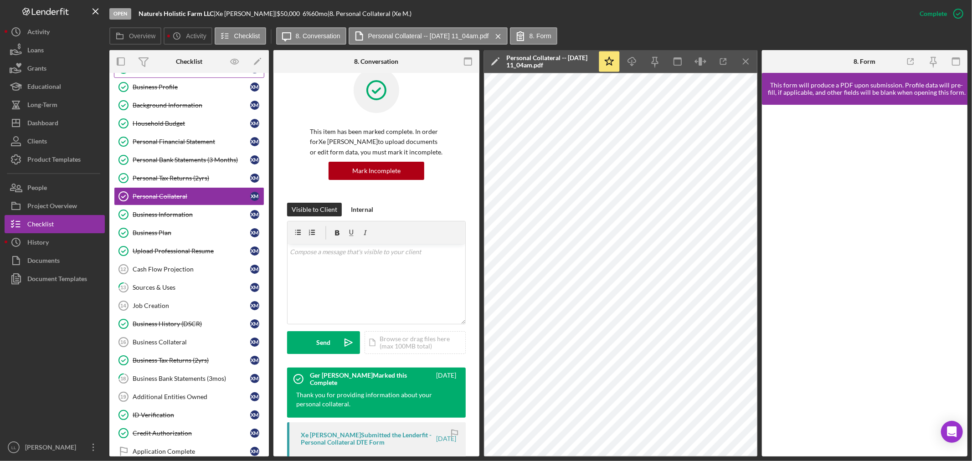
scroll to position [0, 0]
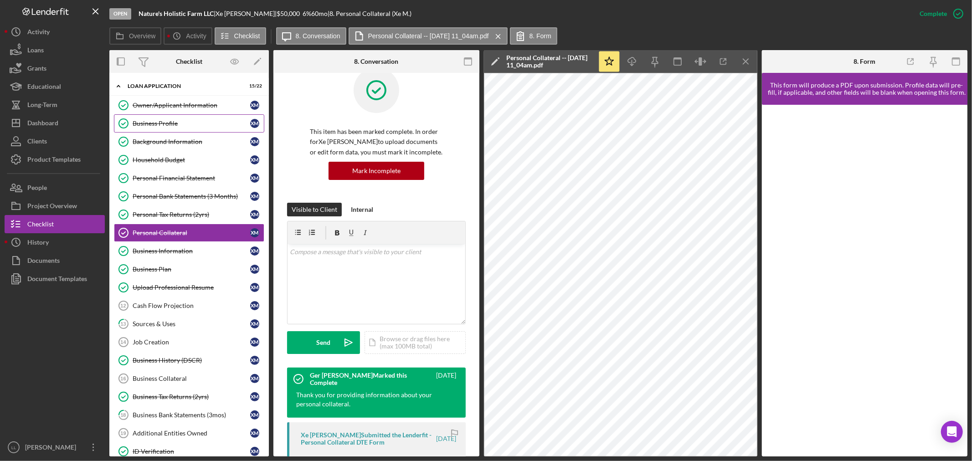
click at [167, 117] on link "Business Profile Business Profile X M" at bounding box center [189, 123] width 150 height 18
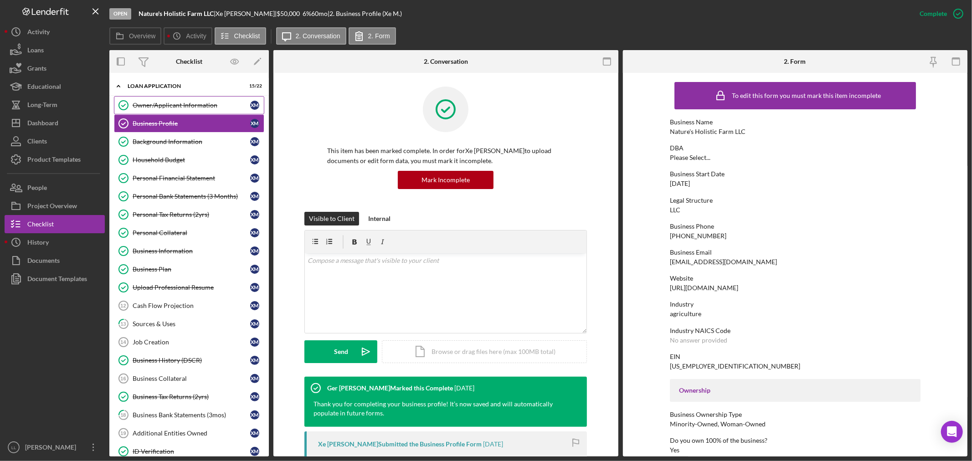
click at [171, 102] on div "Owner/Applicant Information" at bounding box center [192, 105] width 118 height 7
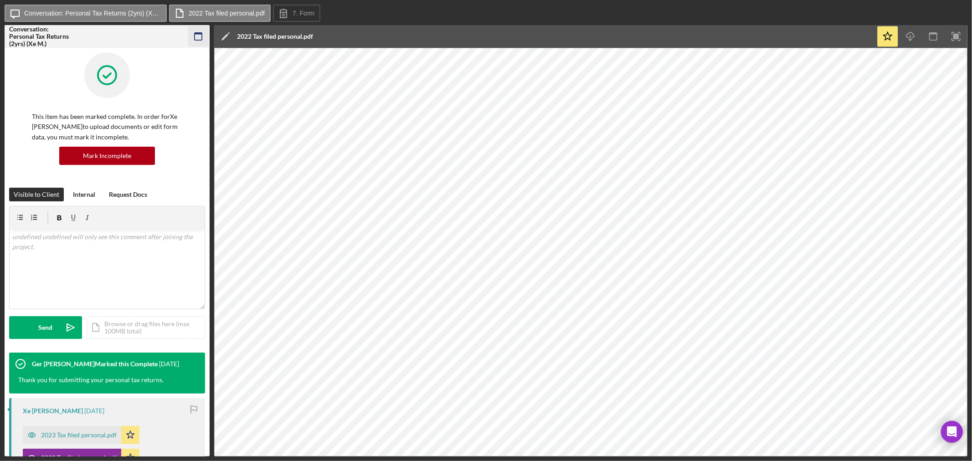
click at [200, 37] on icon "button" at bounding box center [198, 36] width 20 height 20
